Goal: Complete application form

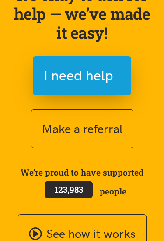
scroll to position [145, 0]
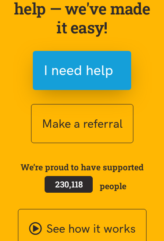
click at [93, 52] on button "I need help" at bounding box center [82, 70] width 99 height 39
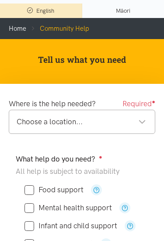
scroll to position [87, 0]
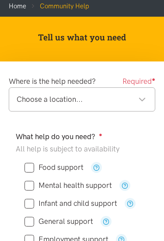
click at [144, 95] on div "Choose a location..." at bounding box center [82, 100] width 130 height 12
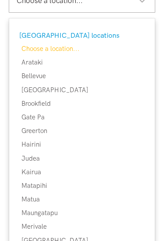
scroll to position [186, 0]
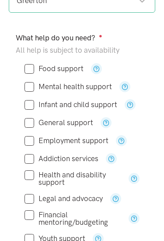
click at [32, 68] on input "Food support" at bounding box center [54, 68] width 59 height 7
checkbox input "true"
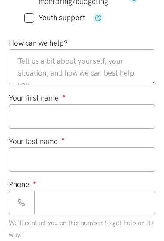
scroll to position [404, 0]
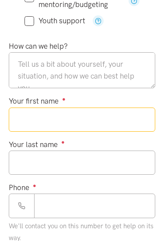
click at [95, 111] on input "Your first name ●" at bounding box center [82, 119] width 147 height 24
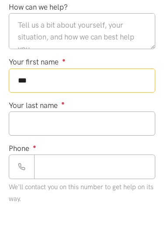
type input "***"
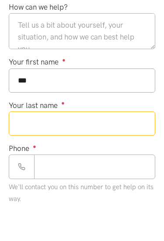
click at [88, 150] on input "Your last name ●" at bounding box center [82, 162] width 147 height 24
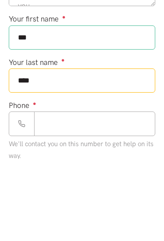
type input "****"
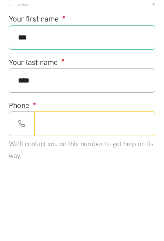
click at [79, 193] on input "Phone ●" at bounding box center [94, 205] width 121 height 24
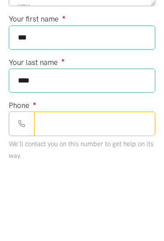
scroll to position [414, 0]
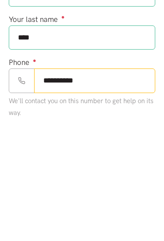
type input "**********"
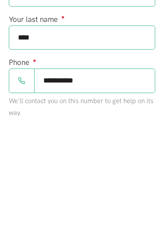
scroll to position [483, 0]
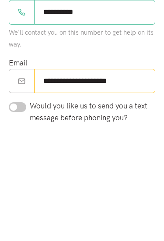
type input "**********"
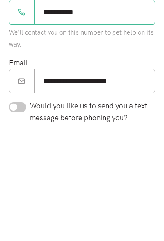
scroll to position [597, 0]
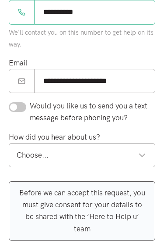
click at [145, 152] on div "Choose..." at bounding box center [82, 155] width 130 height 12
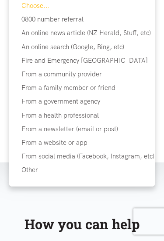
scroll to position [775, 0]
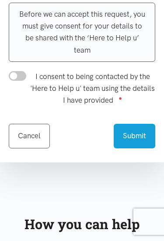
click at [18, 71] on input "I consent to being contacted by the 'Here to Help u' team using the details I h…" at bounding box center [18, 76] width 18 height 10
checkbox input "true"
click at [133, 133] on button "Submit" at bounding box center [135, 136] width 42 height 24
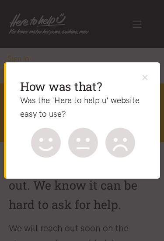
click at [41, 139] on icon at bounding box center [45, 140] width 13 height 4
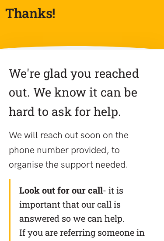
scroll to position [96, 0]
